Goal: Navigation & Orientation: Go to known website

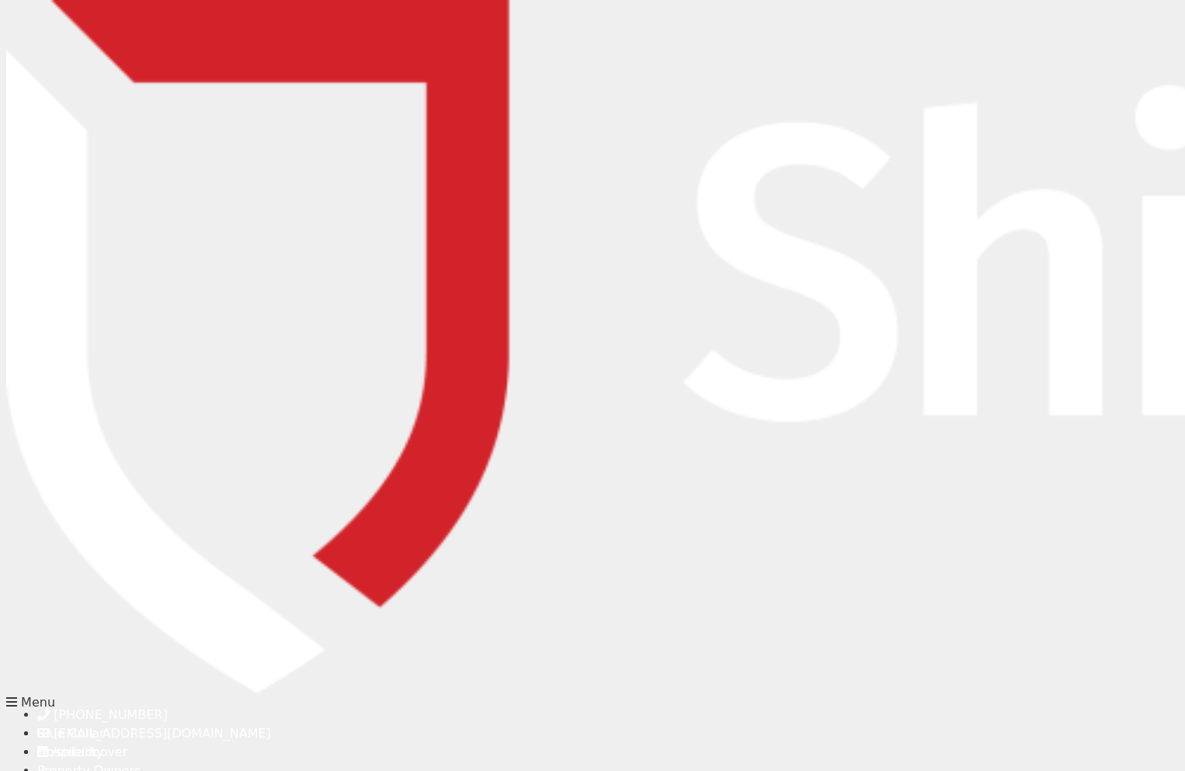
type input "[PERSON_NAME][EMAIL_ADDRESS][DOMAIN_NAME]"
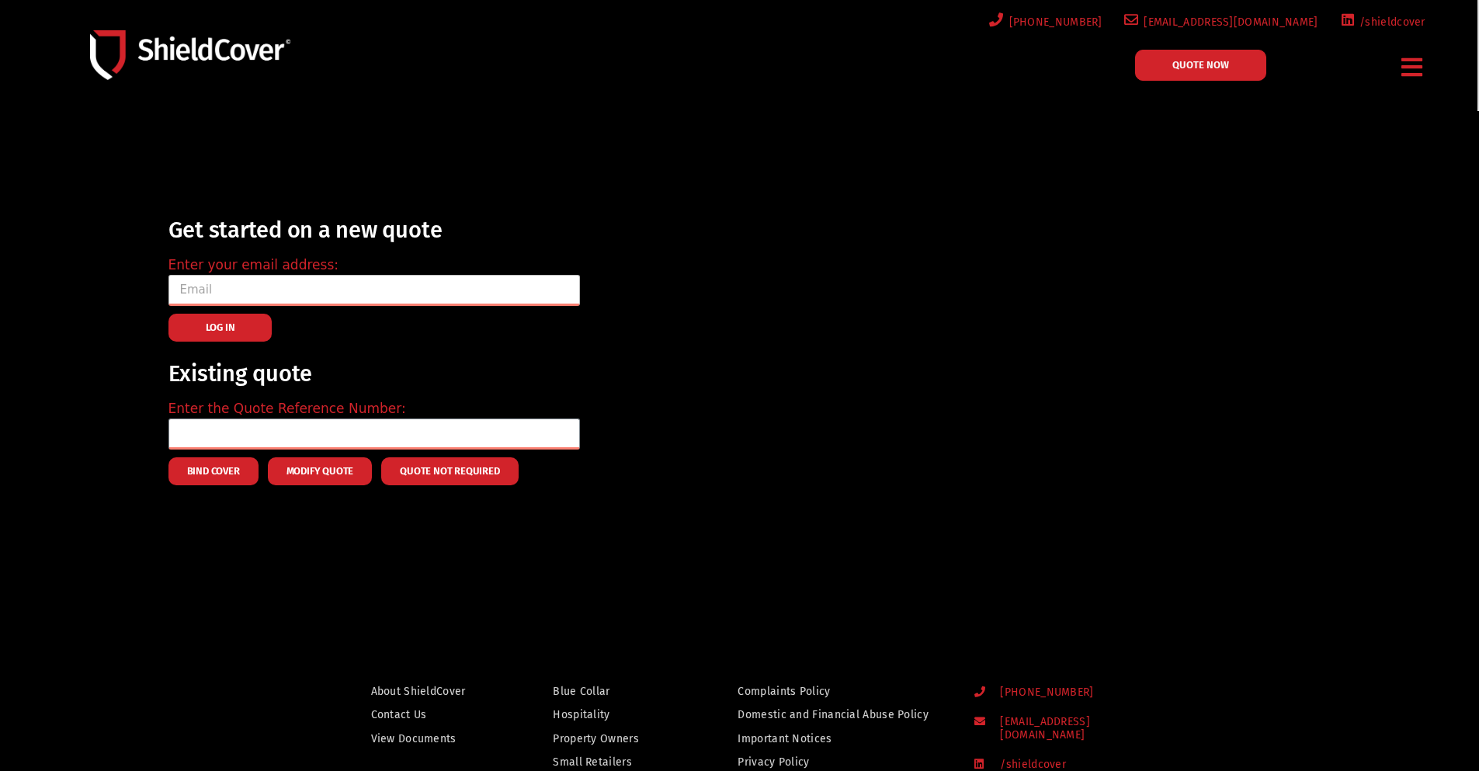
click at [286, 287] on input "email" at bounding box center [375, 290] width 412 height 31
type input "[PERSON_NAME][EMAIL_ADDRESS][DOMAIN_NAME]"
click at [201, 328] on button "LOG IN" at bounding box center [221, 328] width 104 height 28
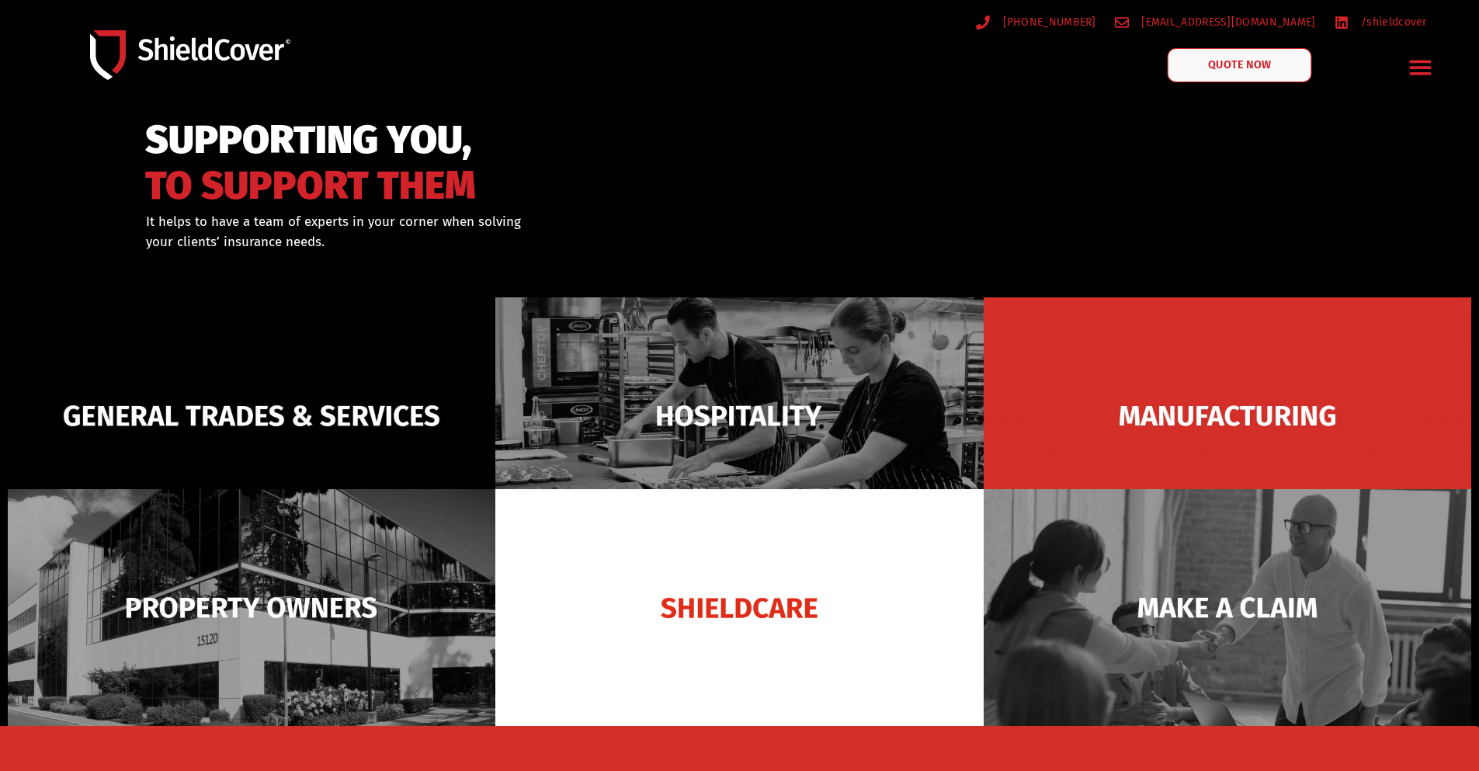
click at [1220, 62] on span "QUOTE NOW" at bounding box center [1239, 65] width 62 height 11
